Goal: Check status: Check status

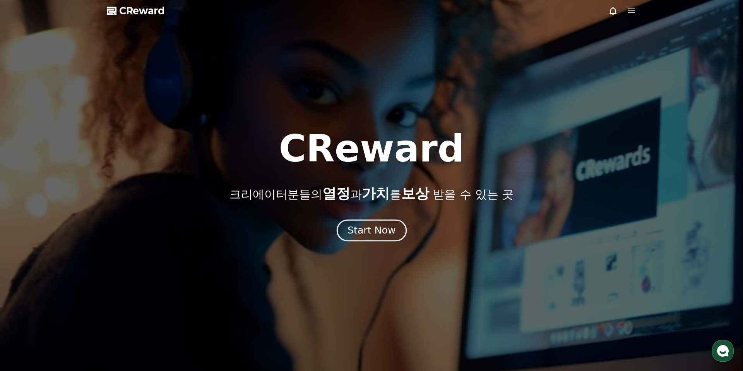
click at [370, 234] on div "Start Now" at bounding box center [372, 230] width 48 height 13
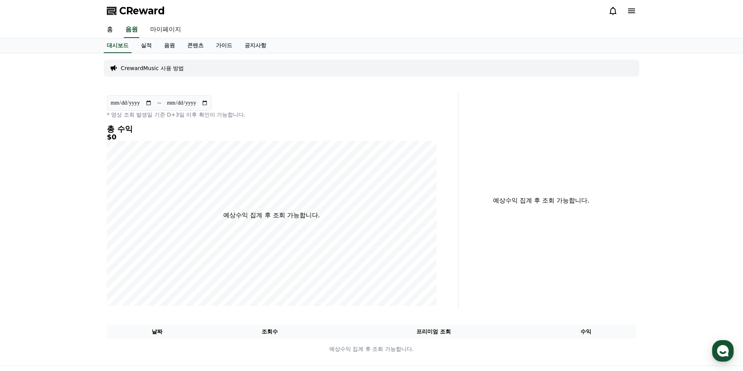
drag, startPoint x: 149, startPoint y: 33, endPoint x: 154, endPoint y: 30, distance: 5.9
click at [149, 33] on link "마이페이지" at bounding box center [165, 30] width 43 height 16
click at [154, 30] on link "마이페이지" at bounding box center [166, 30] width 34 height 16
click at [130, 32] on link "음원" at bounding box center [131, 30] width 25 height 16
click at [115, 31] on link "홈" at bounding box center [110, 30] width 19 height 16
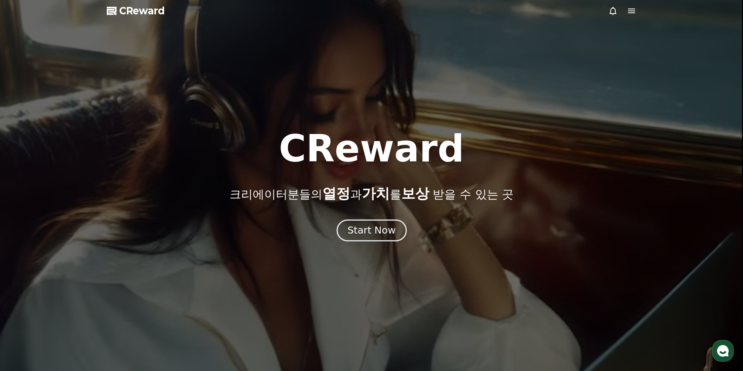
click at [381, 231] on div "Start Now" at bounding box center [372, 230] width 48 height 13
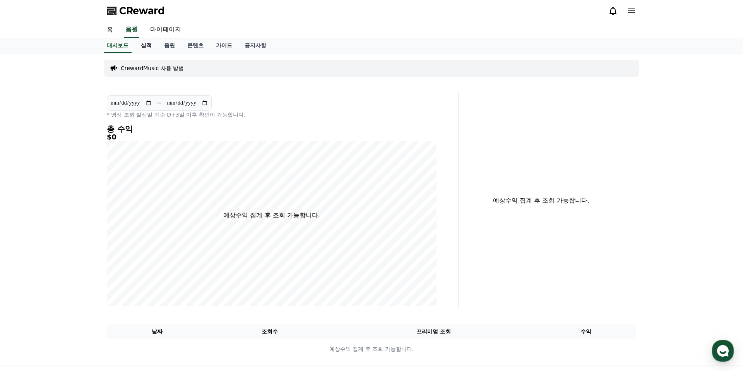
click at [146, 45] on link "실적" at bounding box center [146, 45] width 23 height 15
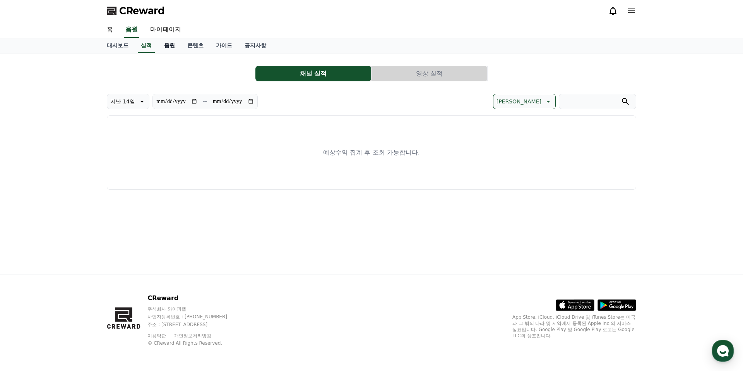
click at [166, 42] on link "음원" at bounding box center [169, 45] width 23 height 15
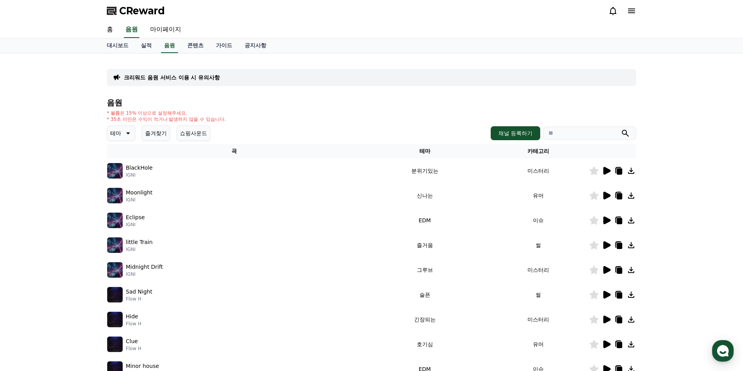
scroll to position [153, 0]
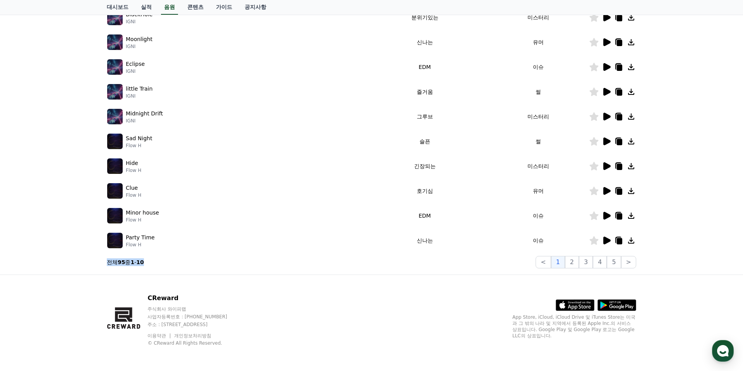
drag, startPoint x: 147, startPoint y: 264, endPoint x: 155, endPoint y: 265, distance: 8.2
click at [153, 265] on div "크리워드 음원 서비스 이용 시 유의사항 음원 * 볼륨은 15% 이상으로 설정해주세요. * 35초 미만은 수익이 적거나 발생하지 않을 수 있습니…" at bounding box center [372, 87] width 536 height 368
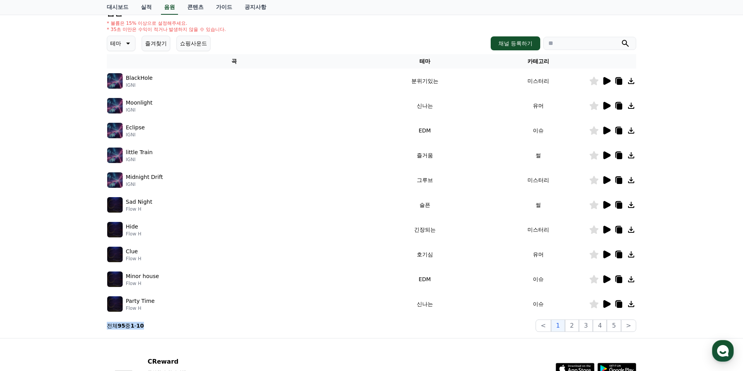
scroll to position [0, 0]
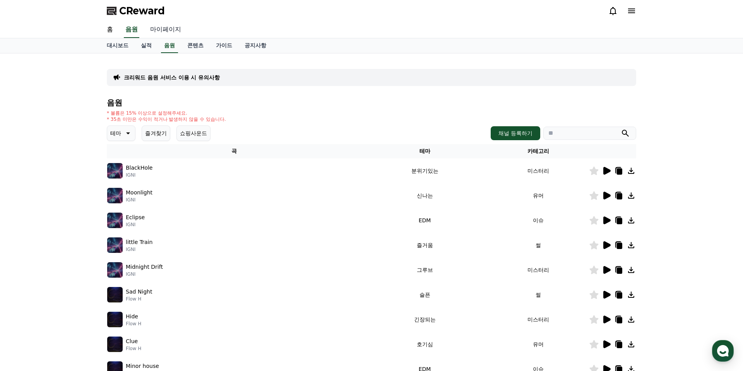
click at [166, 23] on link "마이페이지" at bounding box center [165, 30] width 43 height 16
select select "**********"
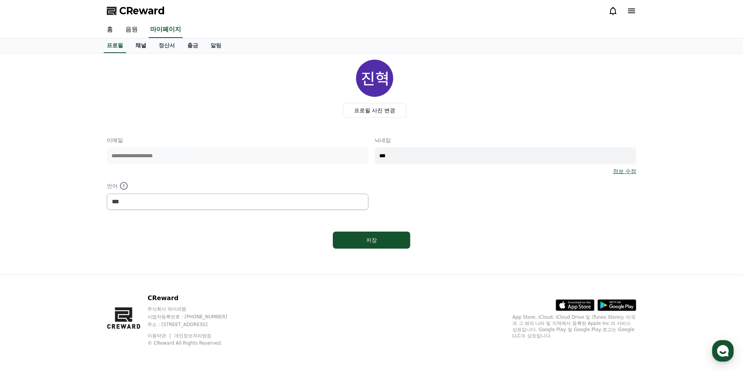
click at [139, 41] on link "채널" at bounding box center [140, 45] width 23 height 15
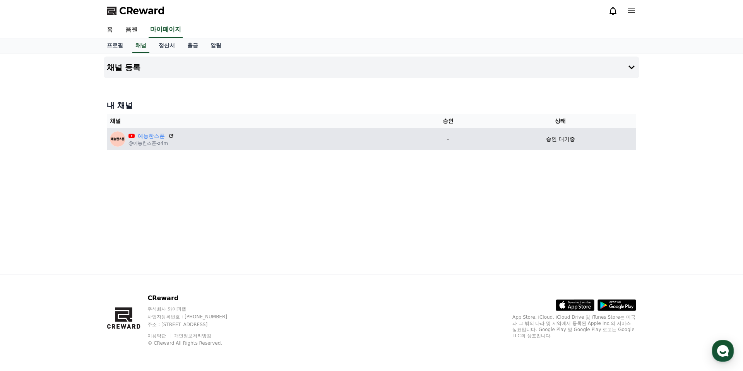
click at [576, 136] on div "승인 대기중" at bounding box center [560, 139] width 145 height 8
drag, startPoint x: 505, startPoint y: 132, endPoint x: 418, endPoint y: 135, distance: 87.2
click at [418, 135] on tr "예능한스푼 @예능한스푼-z4m - 승인 대기중" at bounding box center [372, 139] width 530 height 22
click at [599, 132] on td "승인 대기중" at bounding box center [560, 139] width 151 height 22
click at [537, 134] on td "승인 대기중" at bounding box center [560, 139] width 151 height 22
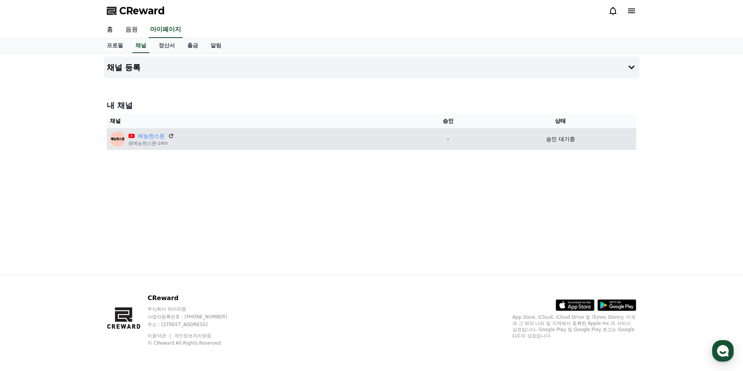
drag, startPoint x: 578, startPoint y: 135, endPoint x: 552, endPoint y: 139, distance: 25.7
click at [578, 135] on div "승인 대기중" at bounding box center [560, 139] width 145 height 8
drag, startPoint x: 552, startPoint y: 139, endPoint x: 355, endPoint y: 138, distance: 196.6
click at [453, 139] on tr "예능한스푼 @예능한스푼-z4m - 승인 대기중" at bounding box center [372, 139] width 530 height 22
